Goal: Use online tool/utility: Utilize a website feature to perform a specific function

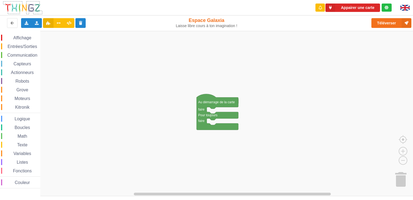
click at [18, 39] on span "Affichage" at bounding box center [21, 37] width 19 height 5
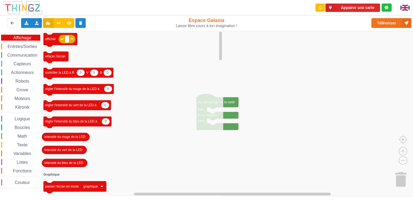
click at [24, 63] on span "Capteurs" at bounding box center [22, 63] width 19 height 5
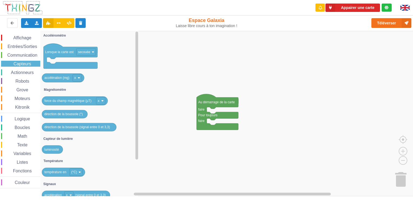
click at [19, 107] on span "Kitronik" at bounding box center [22, 107] width 16 height 5
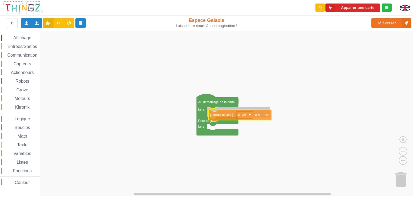
click at [216, 119] on div "Affichage Entrées/Sorties Communication Capteurs Actionneurs Robots Grove Moteu…" at bounding box center [208, 113] width 417 height 165
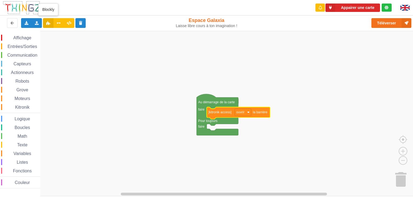
click at [49, 22] on icon at bounding box center [48, 22] width 5 height 3
click at [58, 23] on icon at bounding box center [59, 22] width 5 height 3
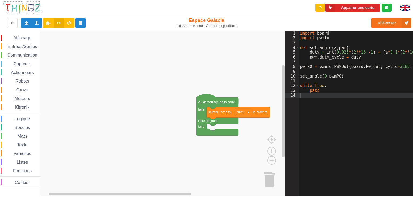
click at [58, 23] on icon at bounding box center [59, 22] width 5 height 3
click at [51, 25] on button at bounding box center [48, 23] width 11 height 10
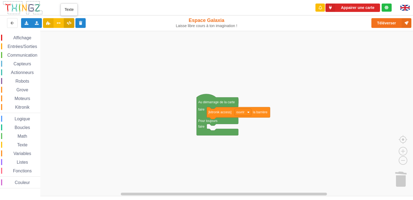
click at [70, 24] on icon at bounding box center [69, 22] width 5 height 3
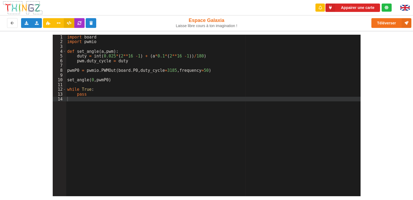
click at [70, 24] on icon at bounding box center [69, 22] width 5 height 3
click at [51, 24] on button at bounding box center [48, 23] width 11 height 10
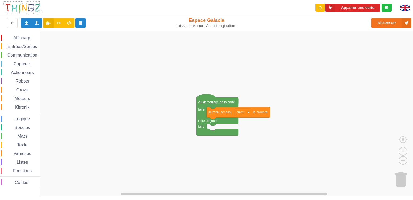
click at [386, 9] on icon at bounding box center [387, 8] width 4 height 4
click at [352, 8] on button "Appairer une carte" at bounding box center [353, 8] width 55 height 8
click at [386, 8] on icon at bounding box center [387, 8] width 4 height 4
click at [409, 11] on div at bounding box center [406, 7] width 21 height 15
click at [407, 8] on img at bounding box center [405, 8] width 9 height 6
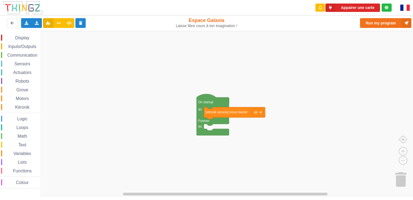
click at [406, 6] on img at bounding box center [405, 8] width 9 height 6
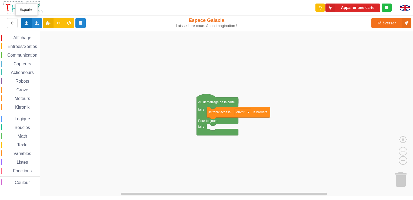
click at [29, 25] on div "Exporter l'assemblage de blocs Exporter l'assemblage de blocs au format Python" at bounding box center [26, 23] width 11 height 10
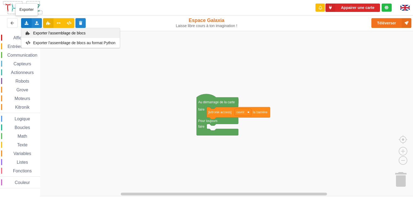
click at [41, 32] on span "Exporter l'assemblage de blocs" at bounding box center [59, 33] width 52 height 4
